Goal: Information Seeking & Learning: Understand process/instructions

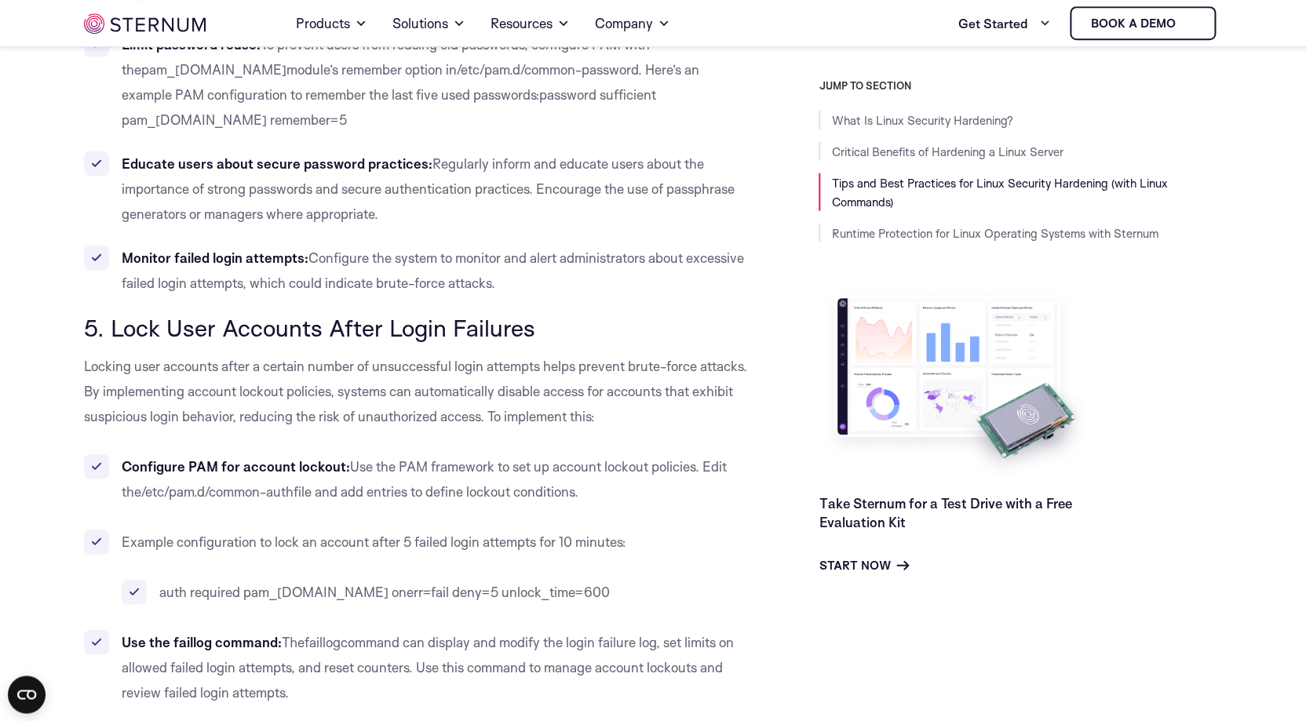
scroll to position [4226, 0]
drag, startPoint x: 301, startPoint y: 444, endPoint x: 143, endPoint y: 443, distance: 158.6
click at [143, 483] on span "/etc/pam.d/common-auth" at bounding box center [217, 491] width 152 height 16
click at [144, 483] on span "/etc/pam.d/common-auth" at bounding box center [217, 491] width 152 height 16
drag, startPoint x: 145, startPoint y: 440, endPoint x: 298, endPoint y: 444, distance: 152.3
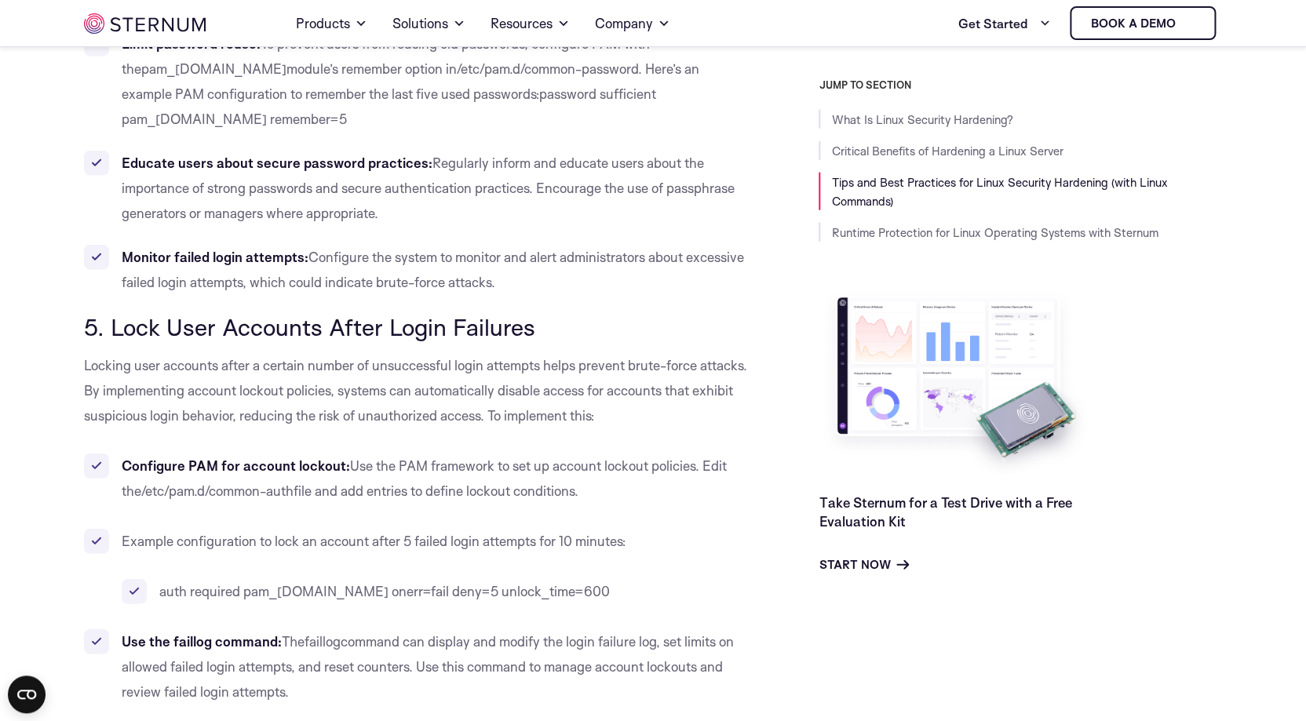
click at [294, 483] on span "/etc/pam.d/common-auth" at bounding box center [217, 491] width 152 height 16
copy span "/etc/pam.d/common-auth"
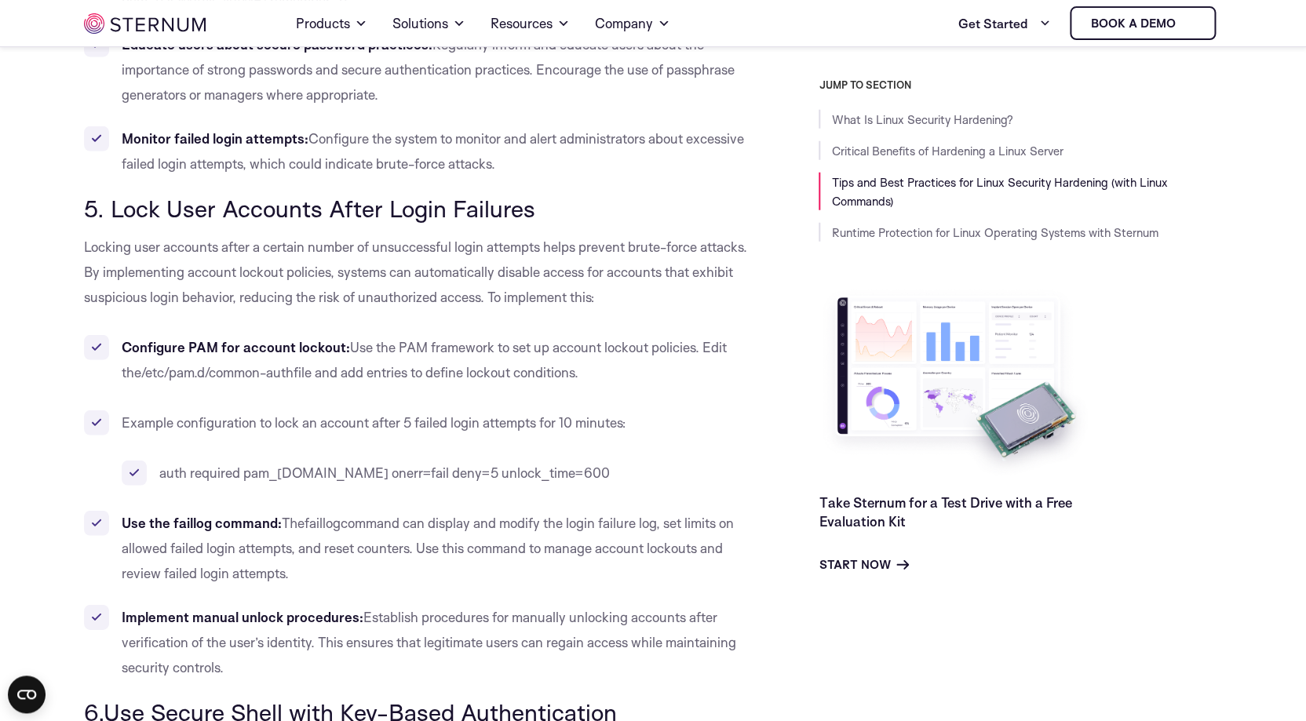
scroll to position [4351, 0]
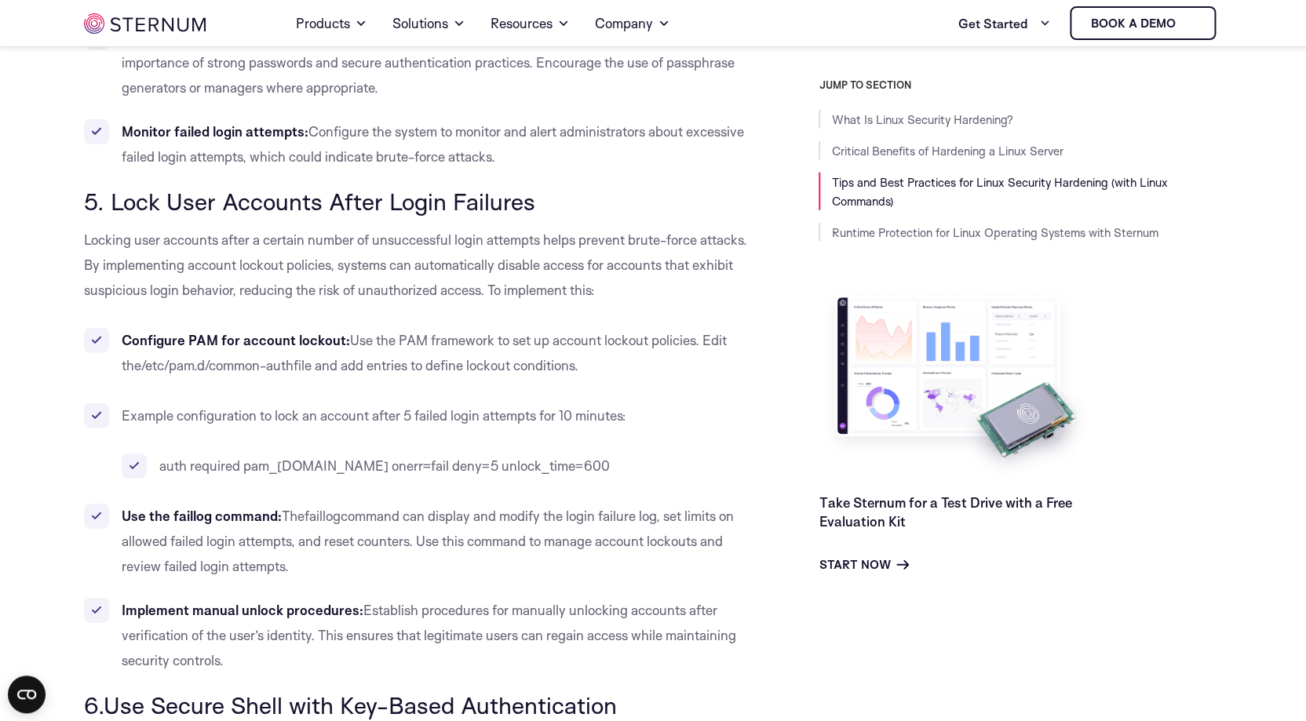
drag, startPoint x: 213, startPoint y: 623, endPoint x: 105, endPoint y: 163, distance: 471.7
copy div "Lock User Accounts After Login Failures Locking user accounts after a certain n…"
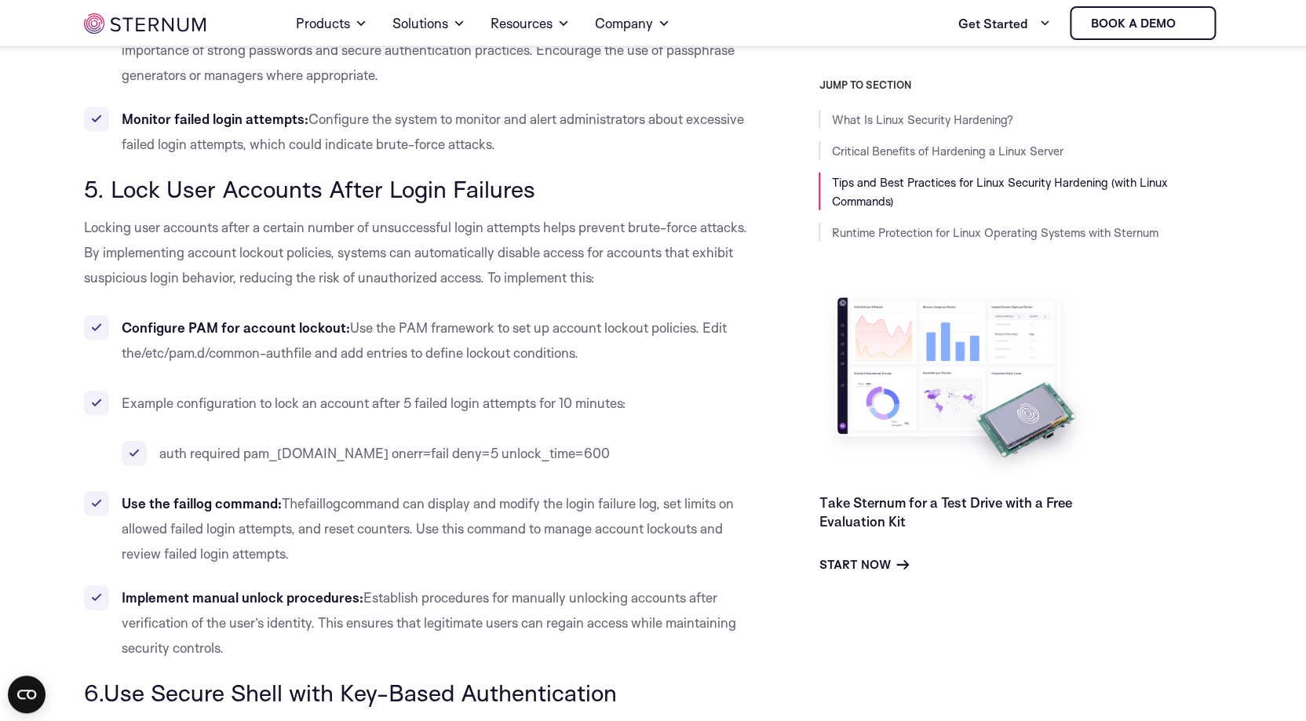
click at [385, 316] on li "Configure [PERSON_NAME] for account lockout: Use the [PERSON_NAME] framework to…" at bounding box center [416, 341] width 664 height 50
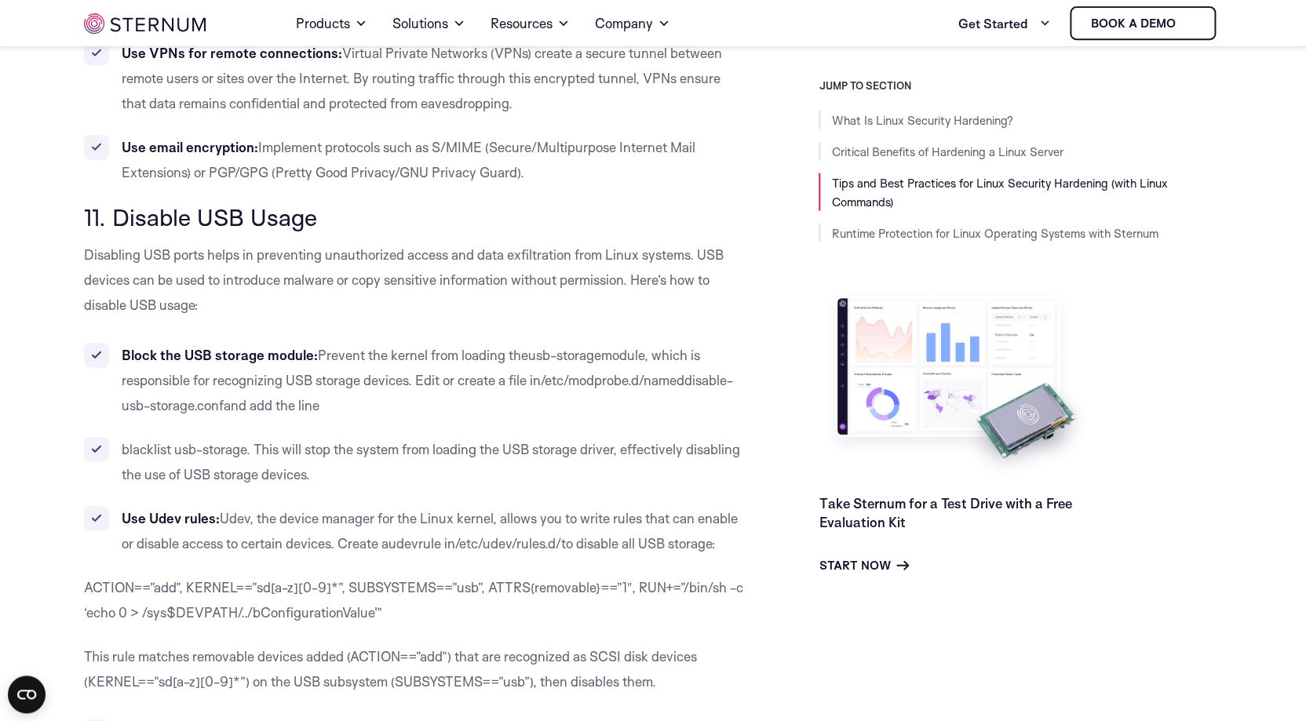
scroll to position [9413, 0]
drag, startPoint x: 656, startPoint y: 359, endPoint x: 541, endPoint y: 353, distance: 115.5
click at [540, 352] on li "Block the USB storage module: Prevent the kernel from loading the usb-storage m…" at bounding box center [416, 378] width 664 height 75
drag, startPoint x: 558, startPoint y: 363, endPoint x: 549, endPoint y: 360, distance: 9.7
click at [557, 371] on span "/etc/modprobe.d/" at bounding box center [592, 379] width 103 height 16
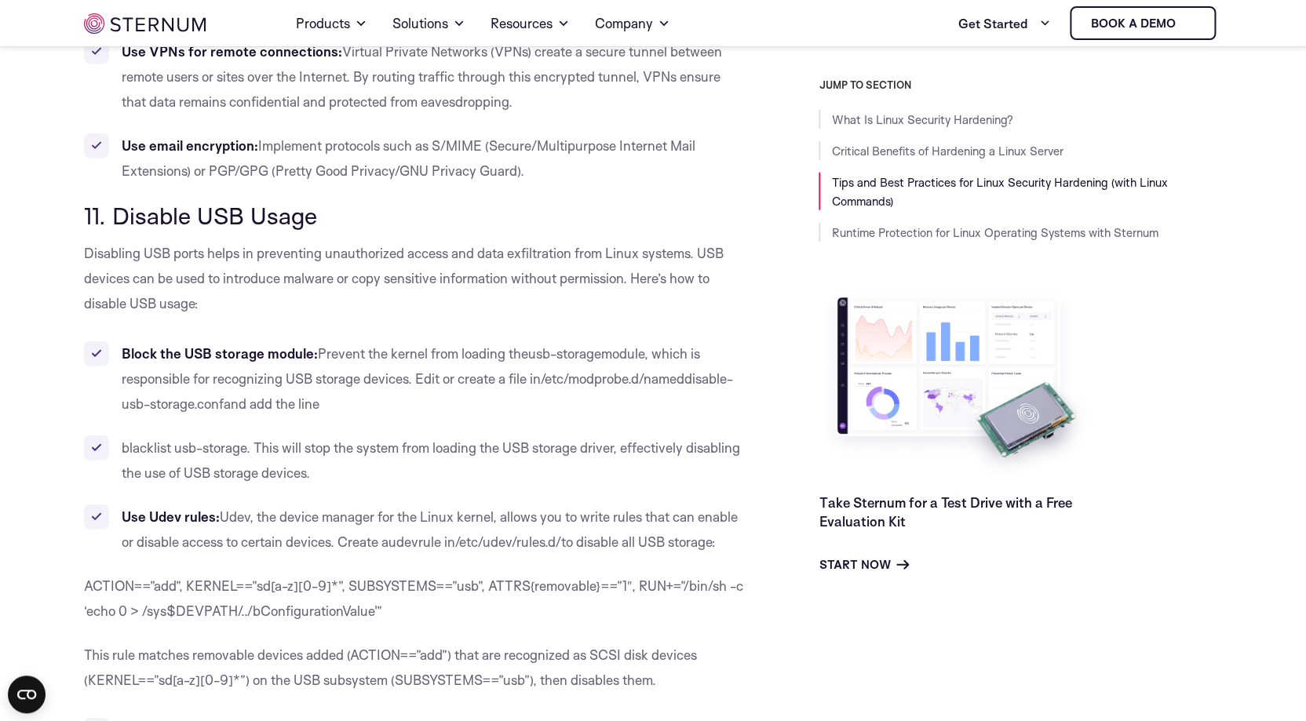
drag, startPoint x: 547, startPoint y: 354, endPoint x: 651, endPoint y: 363, distance: 104.1
click at [651, 363] on li "Block the USB storage module: Prevent the kernel from loading the usb-storage m…" at bounding box center [416, 378] width 664 height 75
copy li "/etc/modprobe.d/"
